Goal: Task Accomplishment & Management: Manage account settings

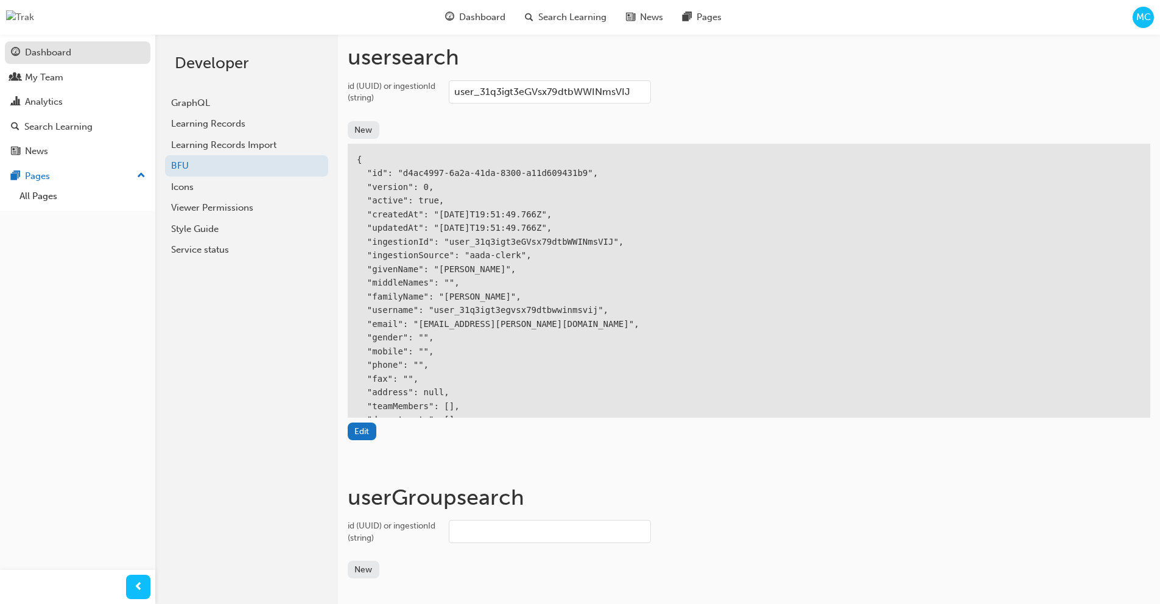
scroll to position [79, 0]
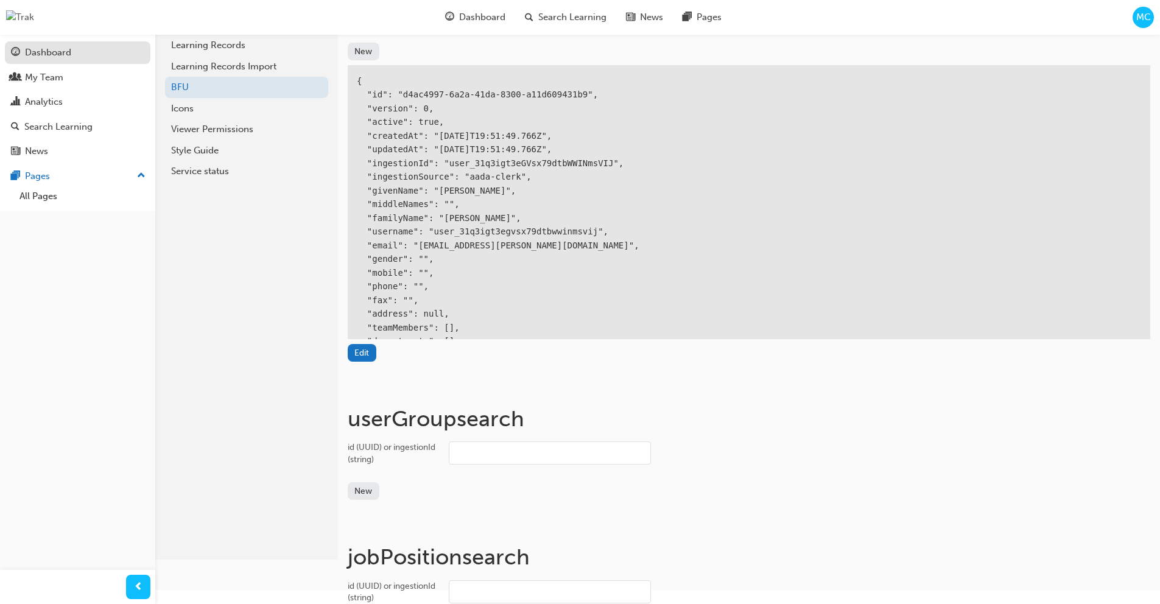
click at [47, 56] on div "Dashboard" at bounding box center [48, 53] width 46 height 14
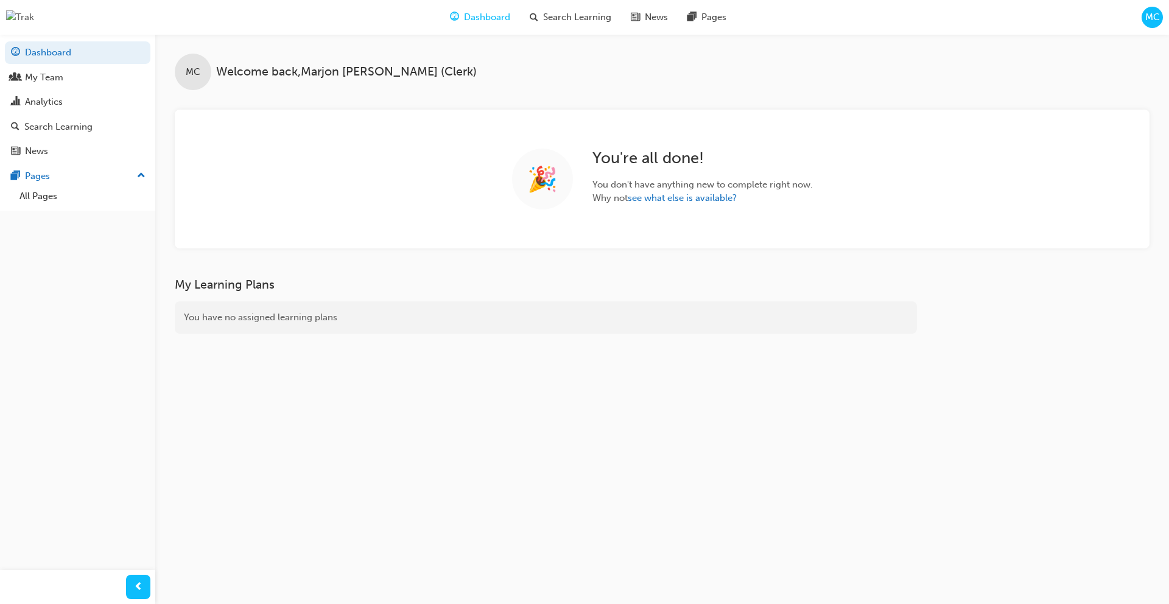
click at [1159, 19] on div "Dashboard Search Learning News Pages MC" at bounding box center [584, 17] width 1169 height 35
click at [1156, 16] on span "MC" at bounding box center [1152, 17] width 15 height 14
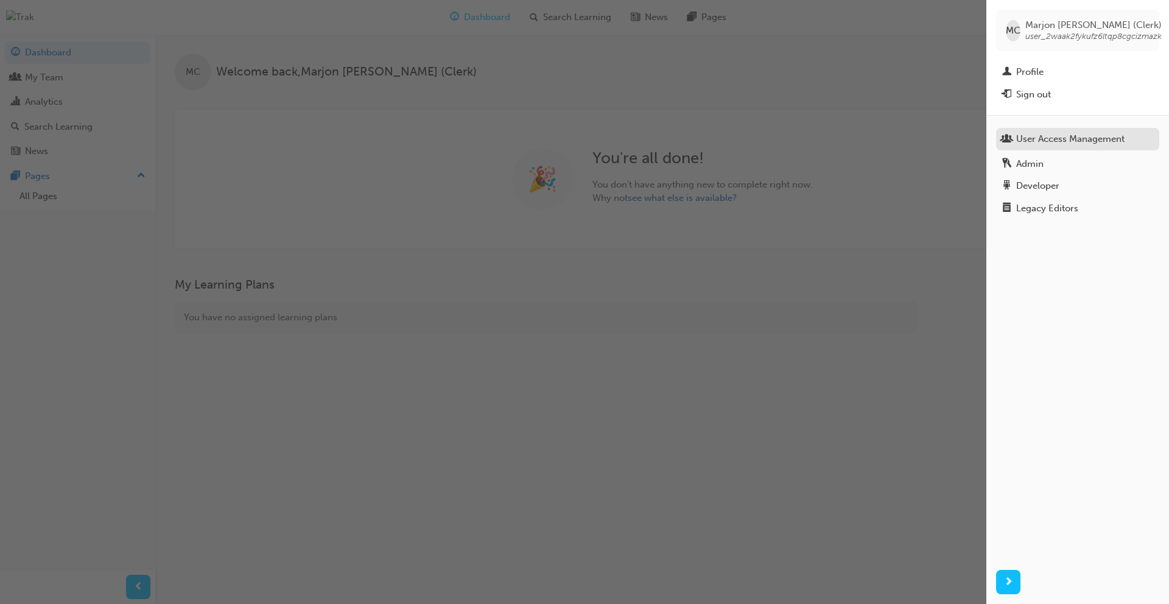
click at [1063, 137] on div "User Access Management" at bounding box center [1070, 139] width 108 height 14
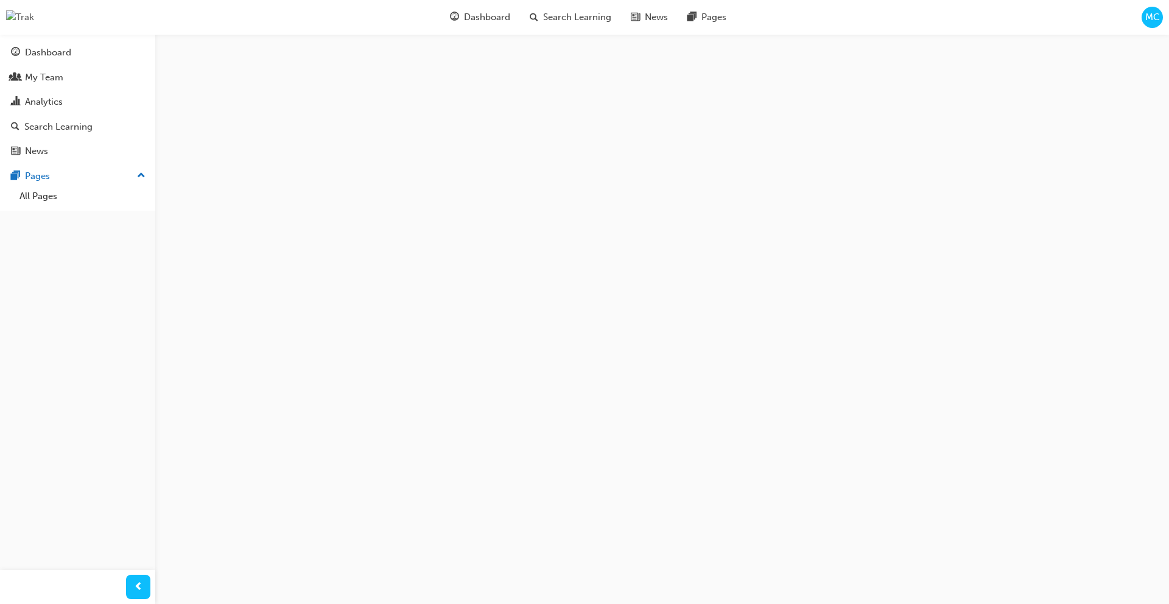
click at [1151, 10] on span "MC" at bounding box center [1152, 17] width 15 height 14
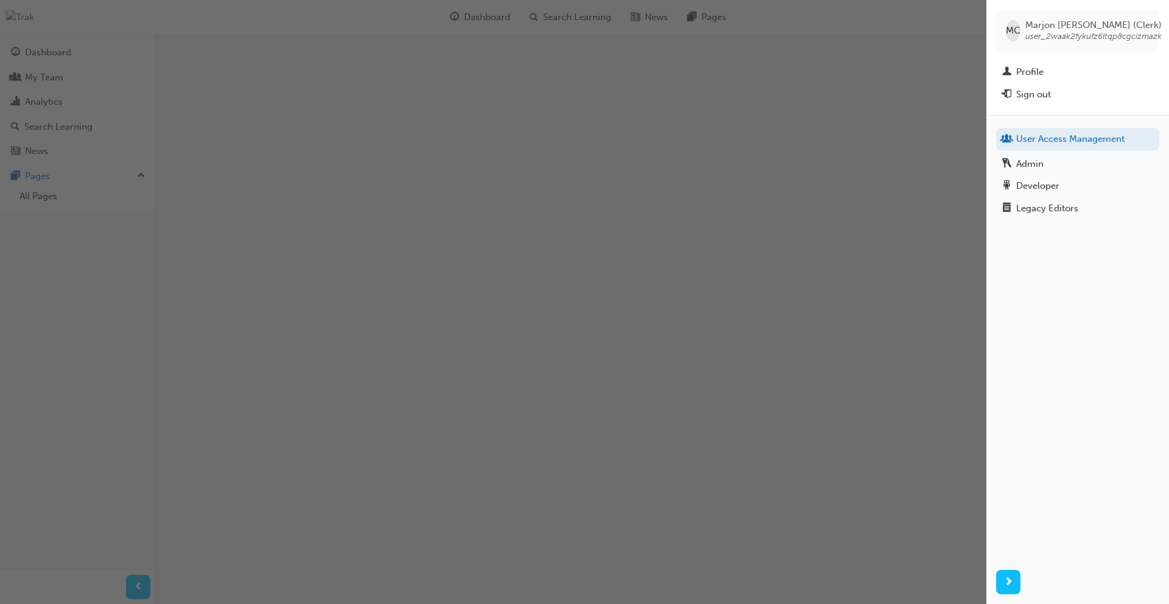
click at [1152, 10] on div "MC [PERSON_NAME] (Clerk) user_2waak2fykufz6ltqp8cgcizmazk" at bounding box center [1077, 30] width 163 height 41
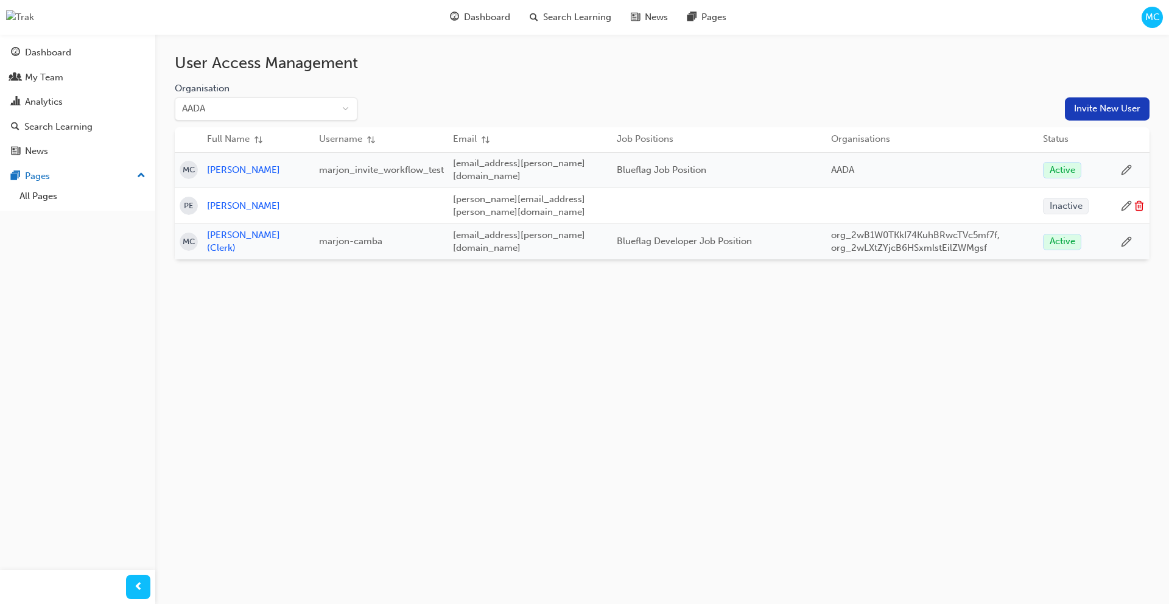
scroll to position [0, 46]
click at [1123, 164] on icon at bounding box center [1126, 169] width 11 height 11
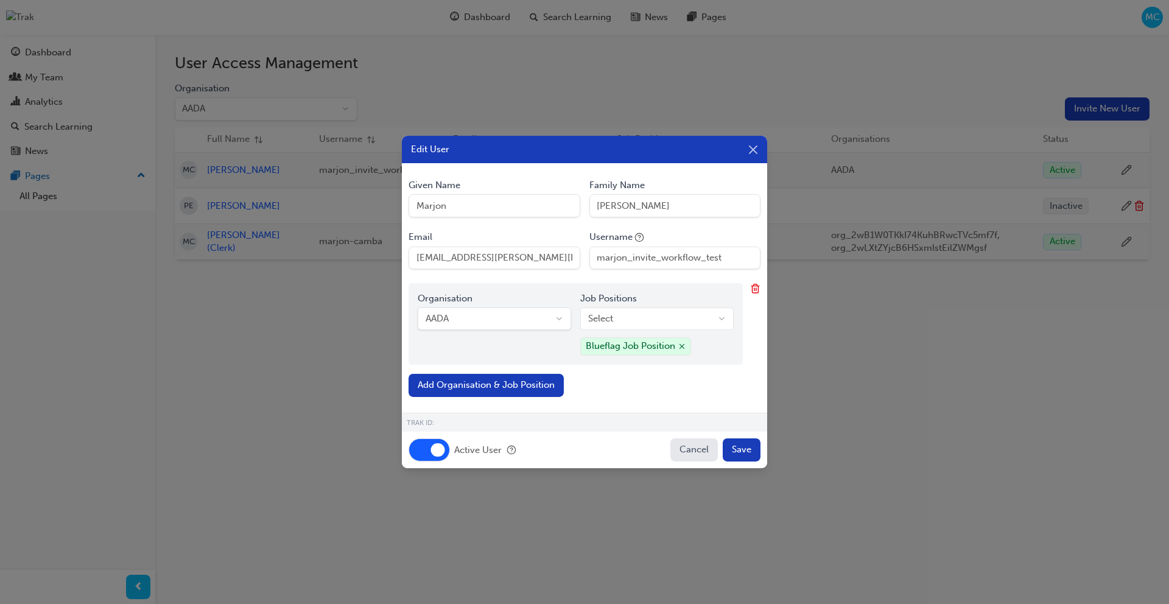
click at [416, 448] on button "Active User" at bounding box center [429, 449] width 41 height 23
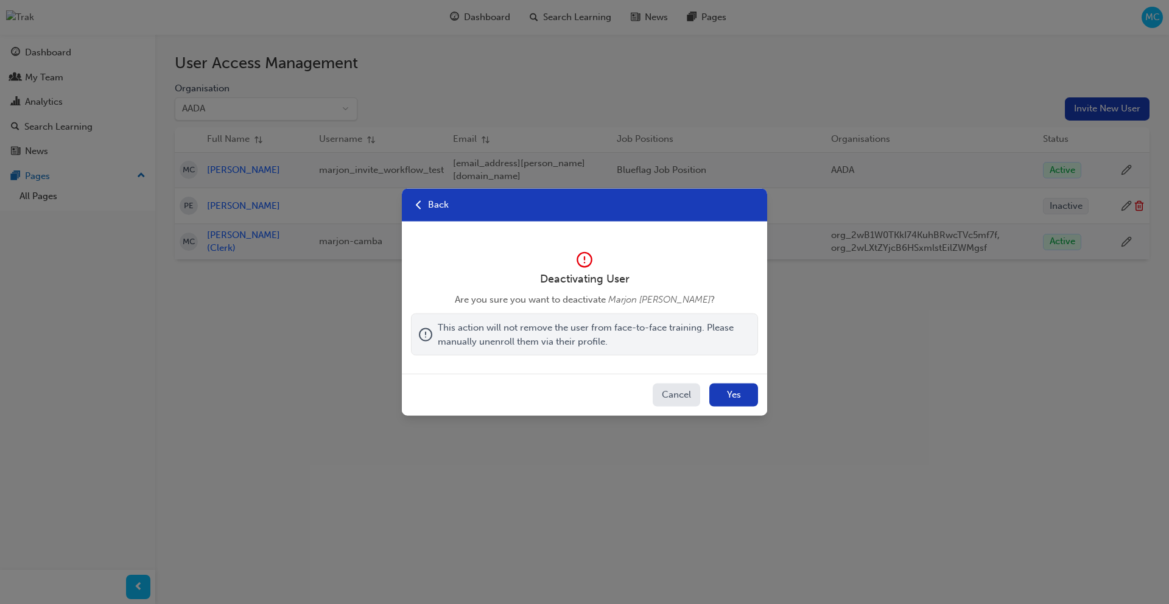
click at [750, 392] on button "Yes" at bounding box center [733, 395] width 49 height 23
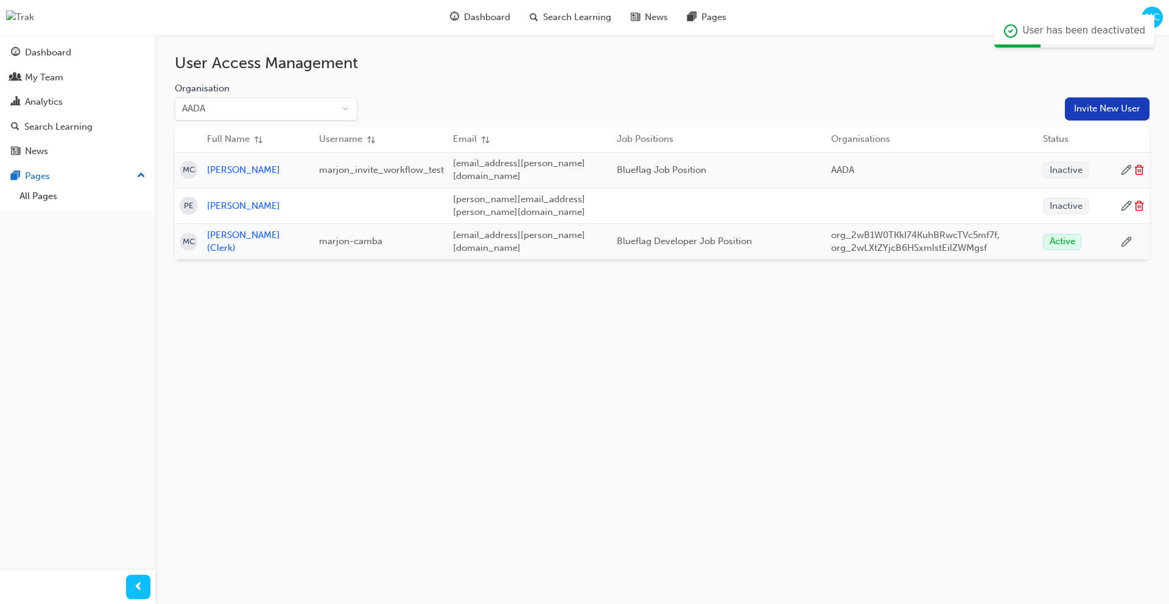
click at [1141, 169] on icon at bounding box center [1139, 169] width 11 height 11
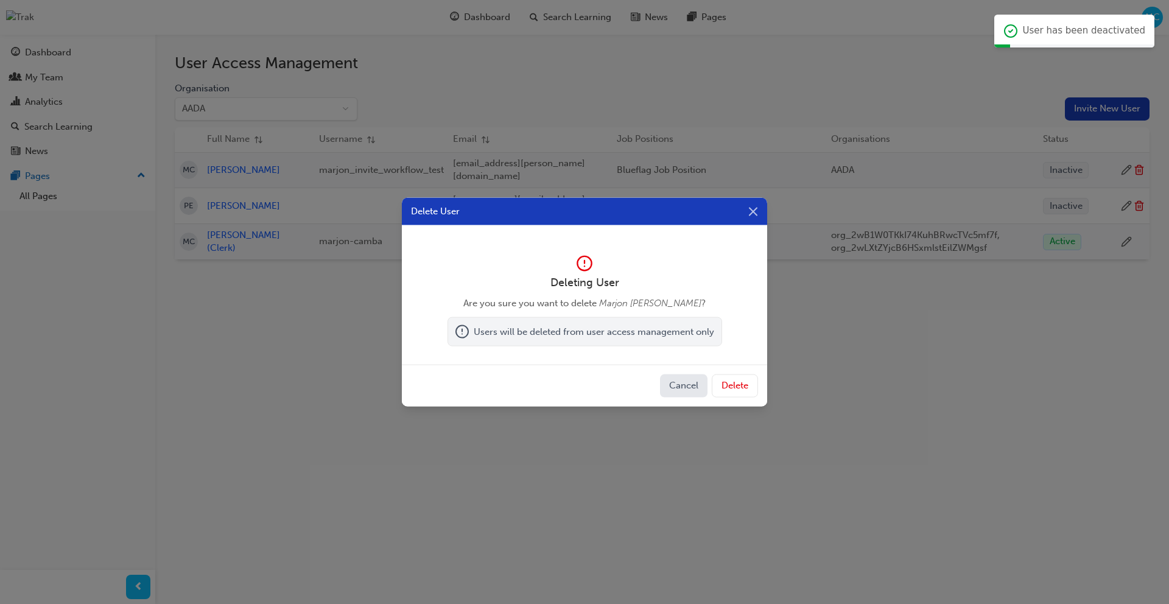
click at [731, 387] on button "Delete" at bounding box center [735, 385] width 46 height 23
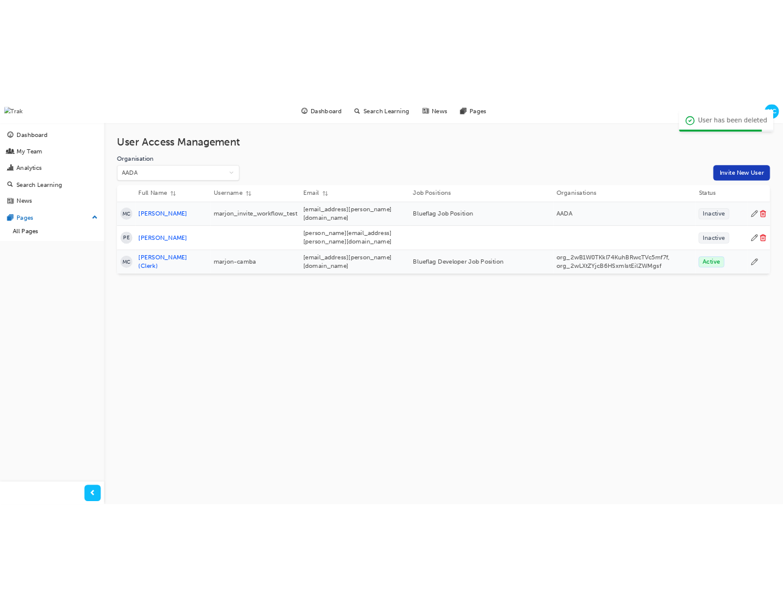
scroll to position [0, 0]
